Goal: Information Seeking & Learning: Learn about a topic

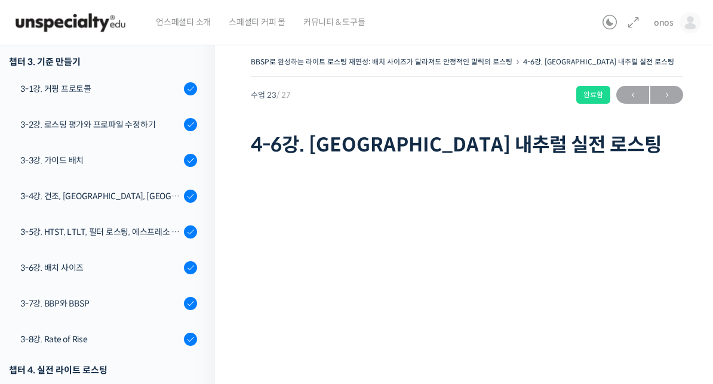
scroll to position [542, 0]
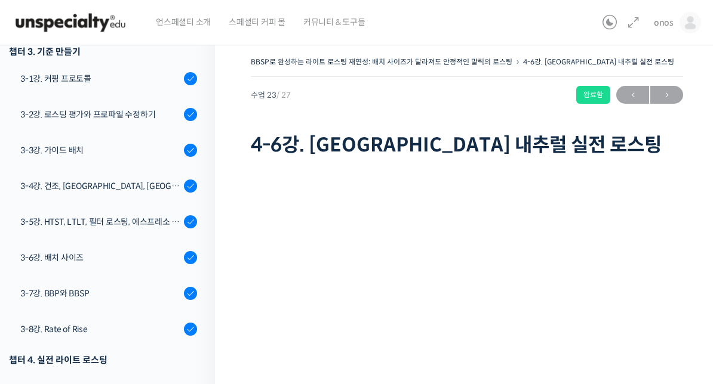
click at [84, 331] on div "3-8강. Rate of Rise" at bounding box center [100, 329] width 160 height 13
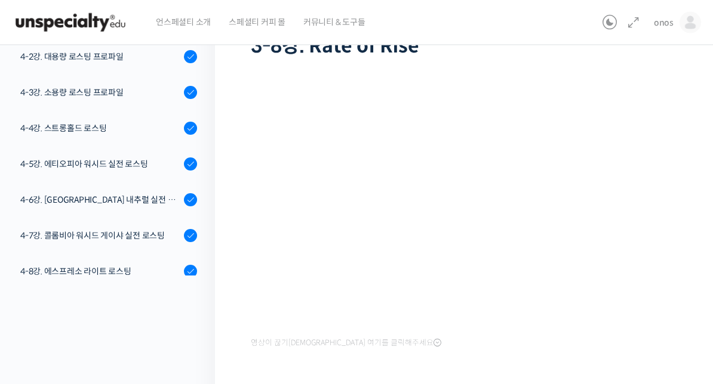
scroll to position [99, 0]
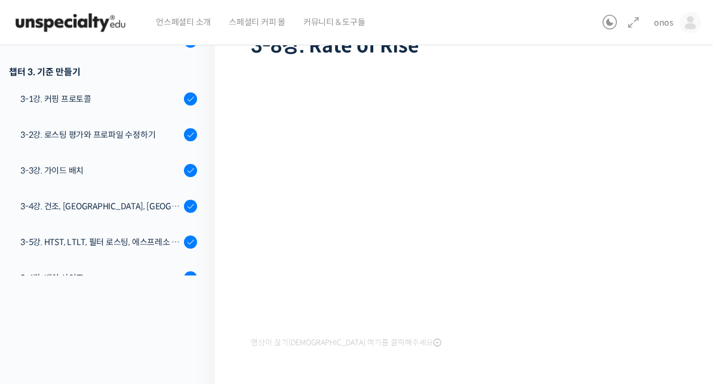
click at [59, 303] on div "강의로 돌아가기 BBSP로 완성하는 라이트 로스팅 재연성: 배치 사이즈가 달라져도 안정적인 말릭의 로스팅 100% 진행 최근 활동: 2025년…" at bounding box center [104, 184] width 221 height 494
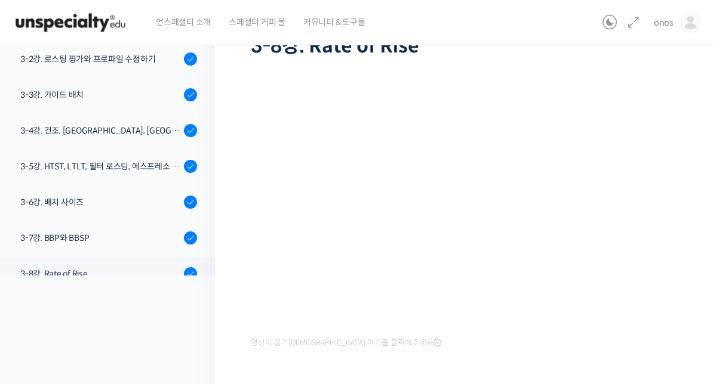
scroll to position [500, 0]
click at [53, 203] on div "3-6강. 배치 사이즈" at bounding box center [100, 201] width 160 height 13
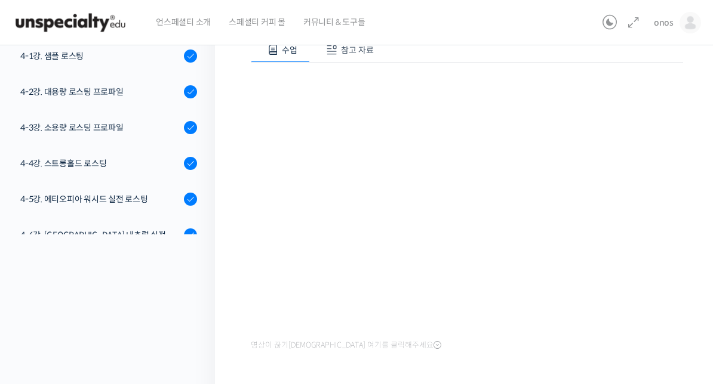
scroll to position [736, 0]
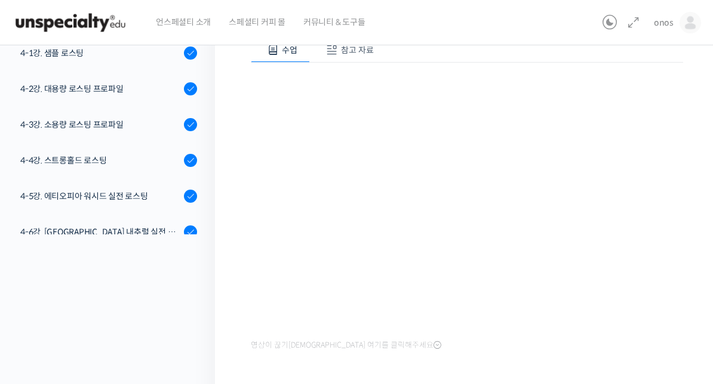
click at [50, 202] on div "4-5강. 에티오피아 워시드 실전 로스팅" at bounding box center [100, 196] width 160 height 13
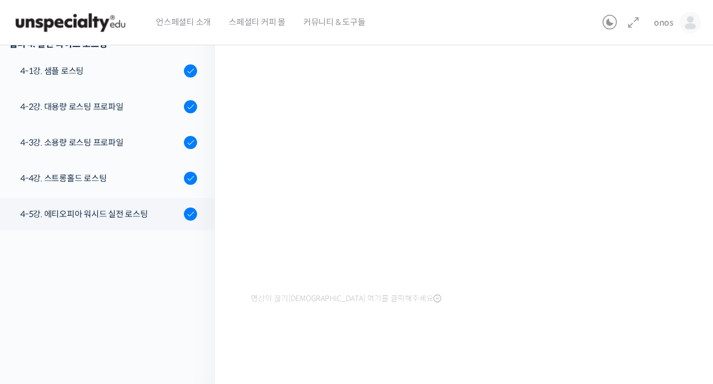
scroll to position [709, 0]
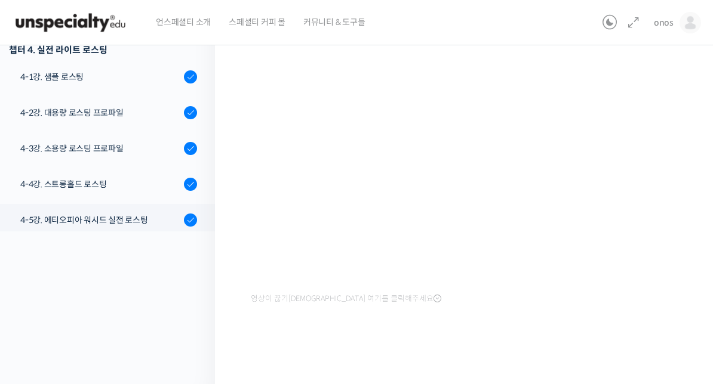
click at [63, 84] on link "4-1강. 샘플 로스팅" at bounding box center [104, 77] width 221 height 32
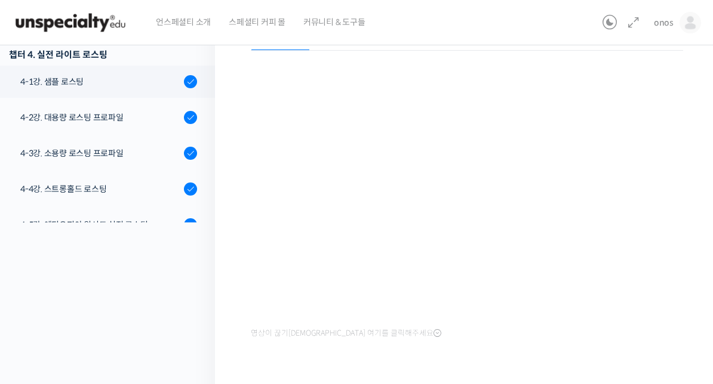
scroll to position [692, 0]
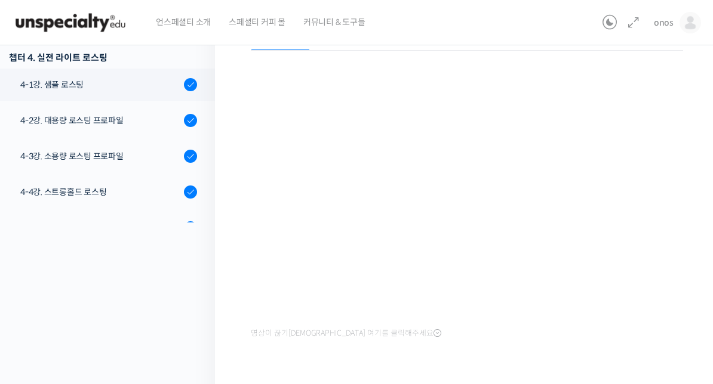
click at [49, 153] on div "4-3강. 소용량 로스팅 프로파일" at bounding box center [100, 156] width 160 height 13
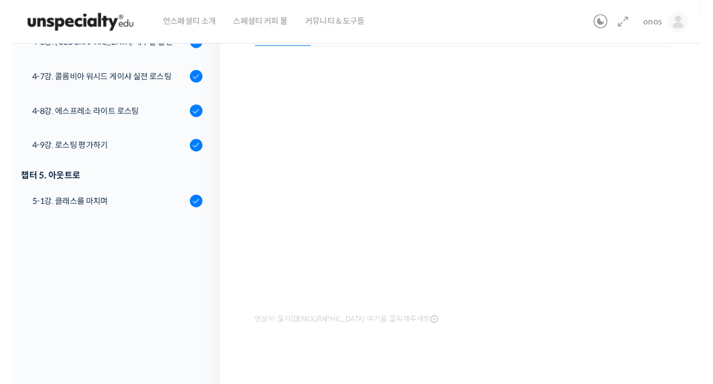
scroll to position [910, 0]
